Goal: Transaction & Acquisition: Purchase product/service

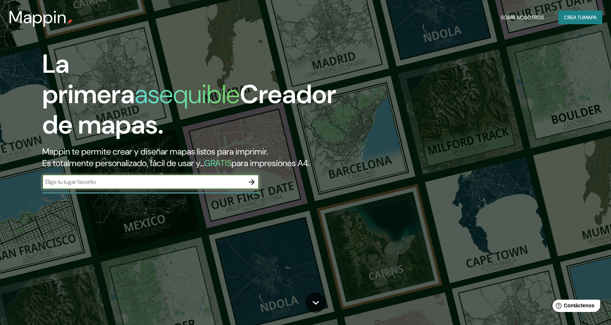
click at [96, 180] on input "text" at bounding box center [143, 181] width 202 height 8
type input "6C2F+77V Huasca [PERSON_NAME], [GEOGRAPHIC_DATA]"
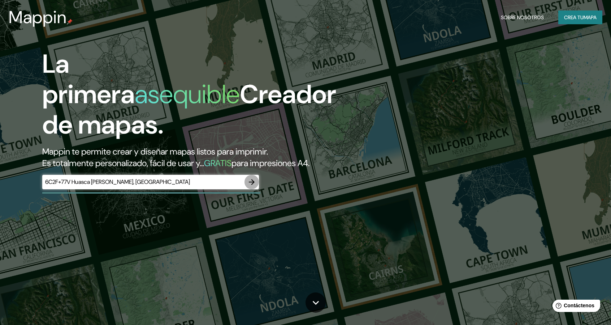
click at [252, 180] on icon "button" at bounding box center [252, 182] width 6 height 6
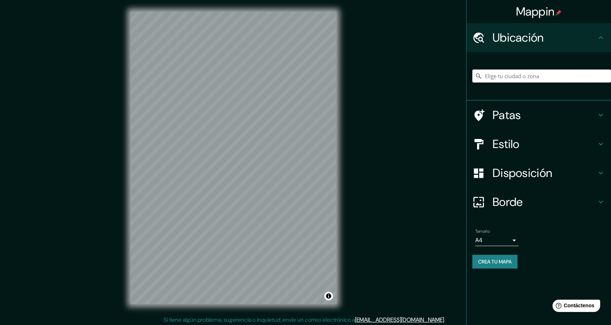
click at [555, 75] on input "Elige tu ciudad o zona" at bounding box center [542, 75] width 139 height 13
paste input "6C2F+77V Huasca [PERSON_NAME], [GEOGRAPHIC_DATA]"
type input "[PERSON_NAME], [GEOGRAPHIC_DATA], [GEOGRAPHIC_DATA]"
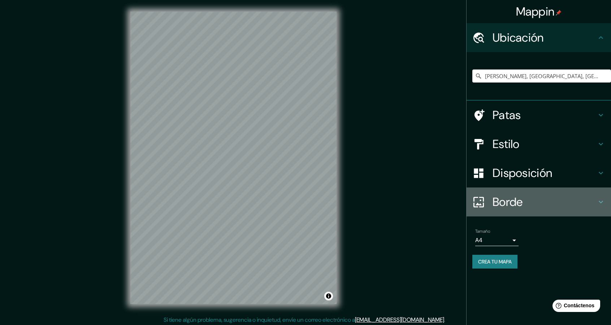
click at [531, 208] on h4 "Borde" at bounding box center [545, 201] width 104 height 14
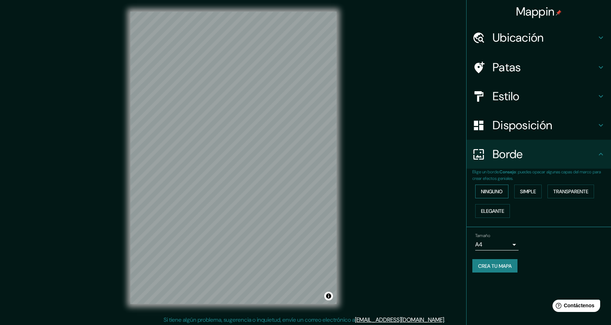
click at [494, 193] on font "Ninguno" at bounding box center [492, 191] width 22 height 7
click at [499, 192] on font "Ninguno" at bounding box center [492, 191] width 22 height 7
click at [536, 186] on font "Simple" at bounding box center [528, 190] width 16 height 9
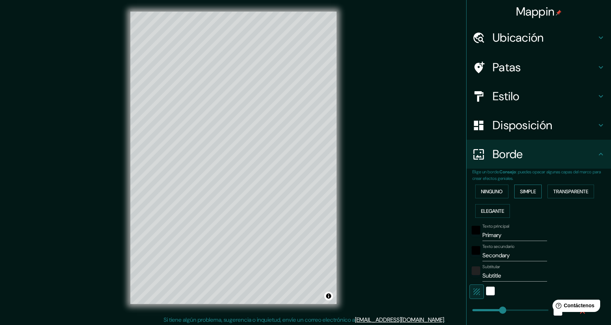
click at [532, 189] on font "Simple" at bounding box center [528, 191] width 16 height 7
type input "228"
type input "46"
click at [548, 169] on font ": puedes opacar algunas capas del marco para crear efectos geniales." at bounding box center [537, 175] width 129 height 12
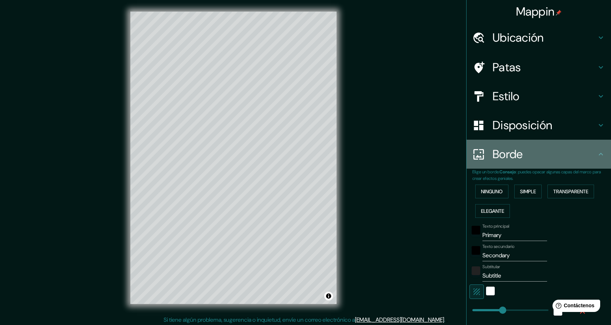
click at [597, 154] on icon at bounding box center [601, 154] width 9 height 9
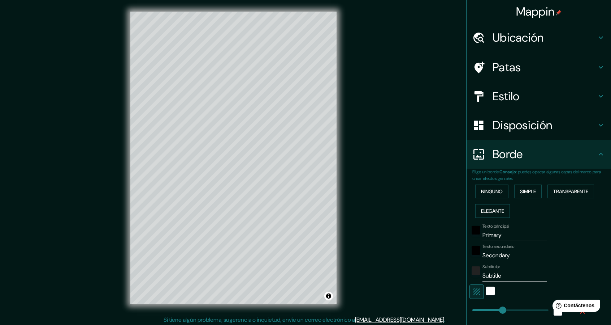
click at [549, 121] on h4 "Disposición" at bounding box center [545, 125] width 104 height 14
type input "228"
type input "46"
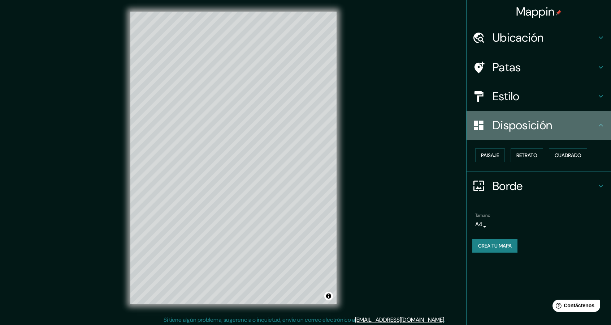
click at [549, 121] on font "Disposición" at bounding box center [523, 124] width 60 height 15
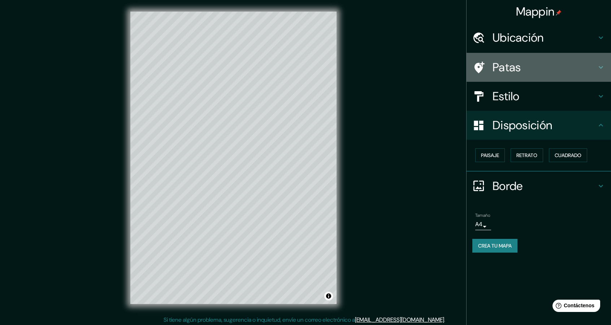
click at [532, 81] on div "Patas" at bounding box center [539, 67] width 145 height 29
type input "228"
type input "46"
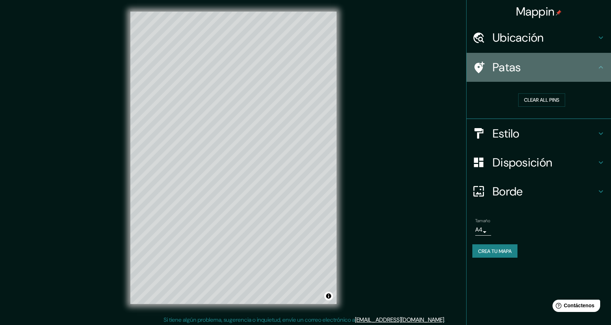
click at [546, 75] on div "Patas" at bounding box center [539, 67] width 145 height 29
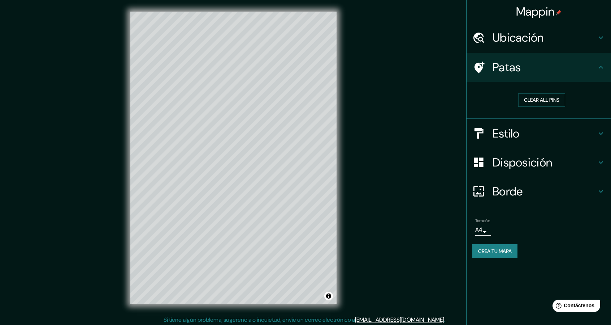
scroll to position [2, 0]
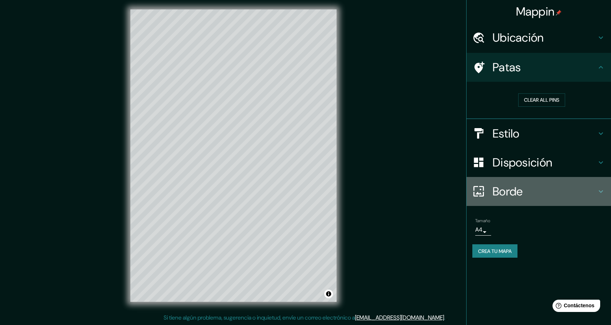
click at [515, 197] on font "Borde" at bounding box center [508, 191] width 30 height 15
type input "228"
type input "46"
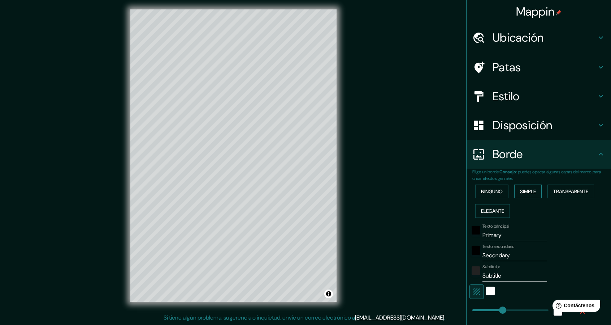
drag, startPoint x: 523, startPoint y: 179, endPoint x: 524, endPoint y: 187, distance: 8.7
click at [523, 179] on p "Elige un borde. Consejo : puedes opacar algunas capas del marco para crear efec…" at bounding box center [542, 174] width 139 height 13
click at [525, 194] on font "Simple" at bounding box center [528, 191] width 16 height 7
type input "228"
type input "46"
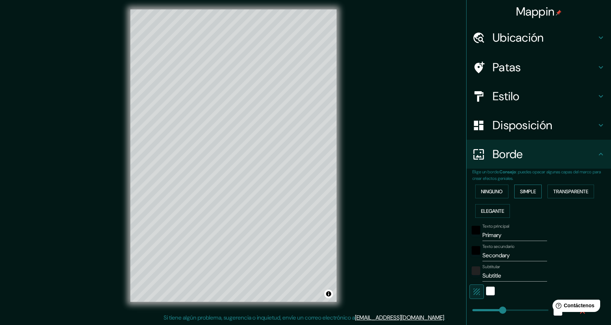
click at [525, 193] on font "Simple" at bounding box center [528, 191] width 16 height 7
type input "228"
type input "46"
click at [491, 196] on button "Ninguno" at bounding box center [492, 191] width 33 height 14
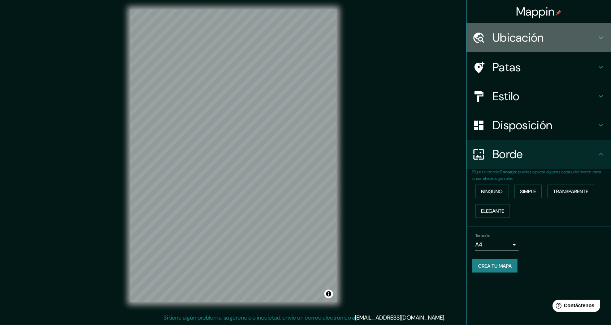
click at [503, 32] on font "Ubicación" at bounding box center [518, 37] width 51 height 15
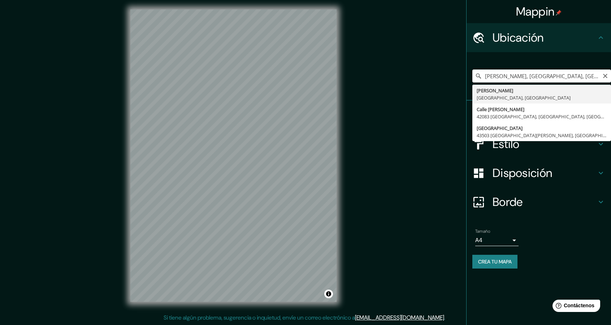
click at [578, 78] on input "[PERSON_NAME], [GEOGRAPHIC_DATA], [GEOGRAPHIC_DATA]" at bounding box center [542, 75] width 139 height 13
